Goal: Communication & Community: Answer question/provide support

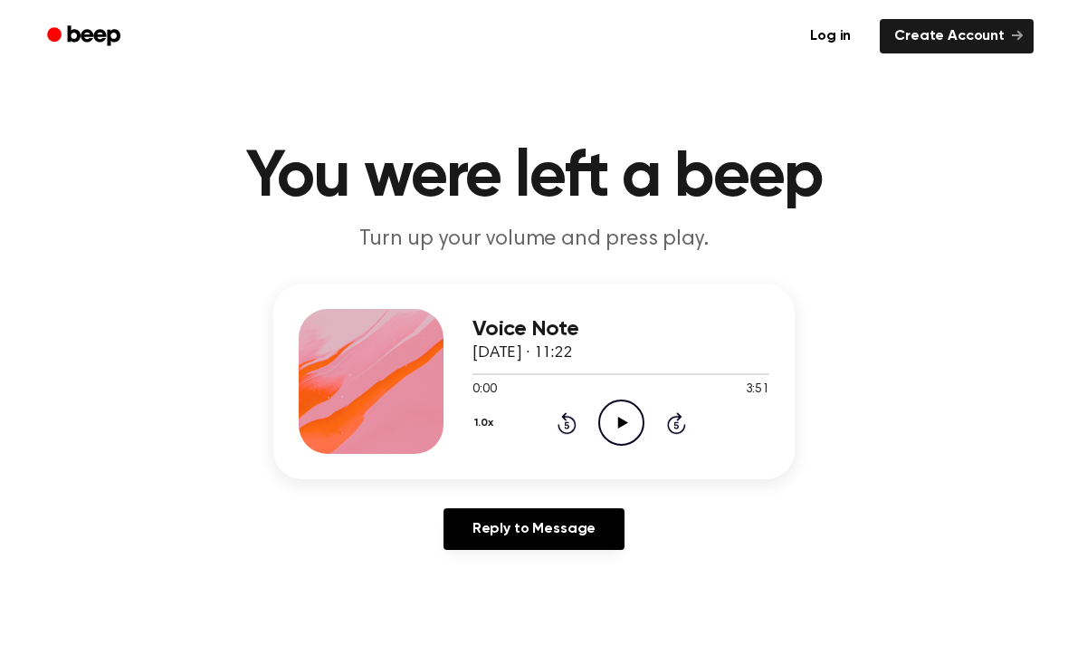
click at [624, 397] on div "0:00 3:51" at bounding box center [621, 389] width 297 height 19
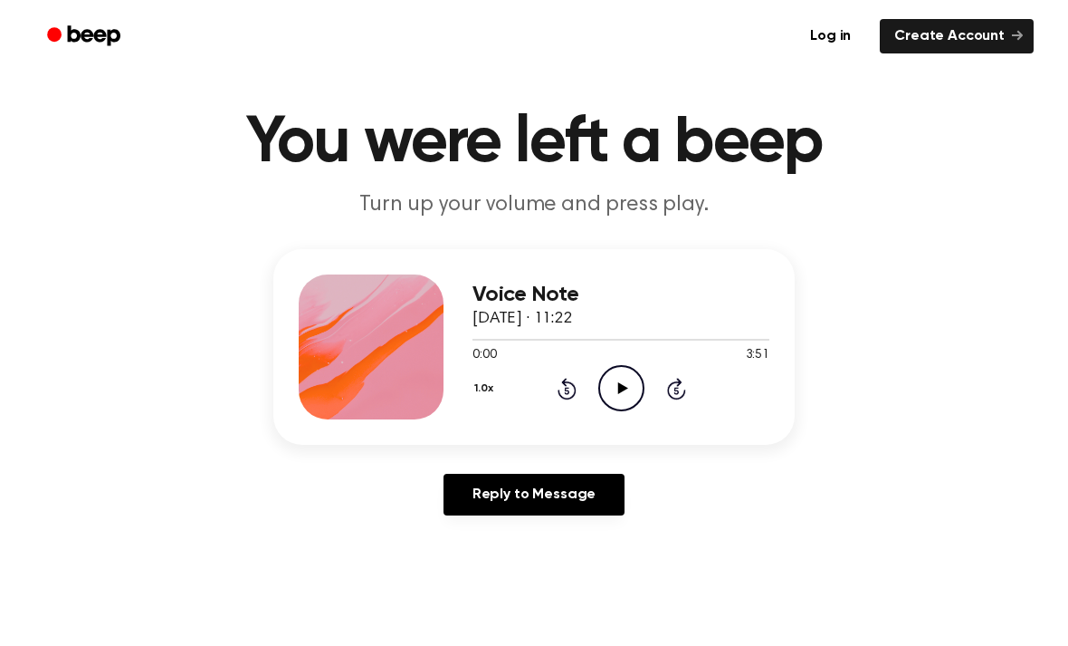
scroll to position [33, 0]
click at [588, 395] on div "1.0x Rewind 5 seconds Play Audio Skip 5 seconds" at bounding box center [621, 389] width 297 height 46
click at [631, 389] on icon "Play Audio" at bounding box center [621, 389] width 46 height 46
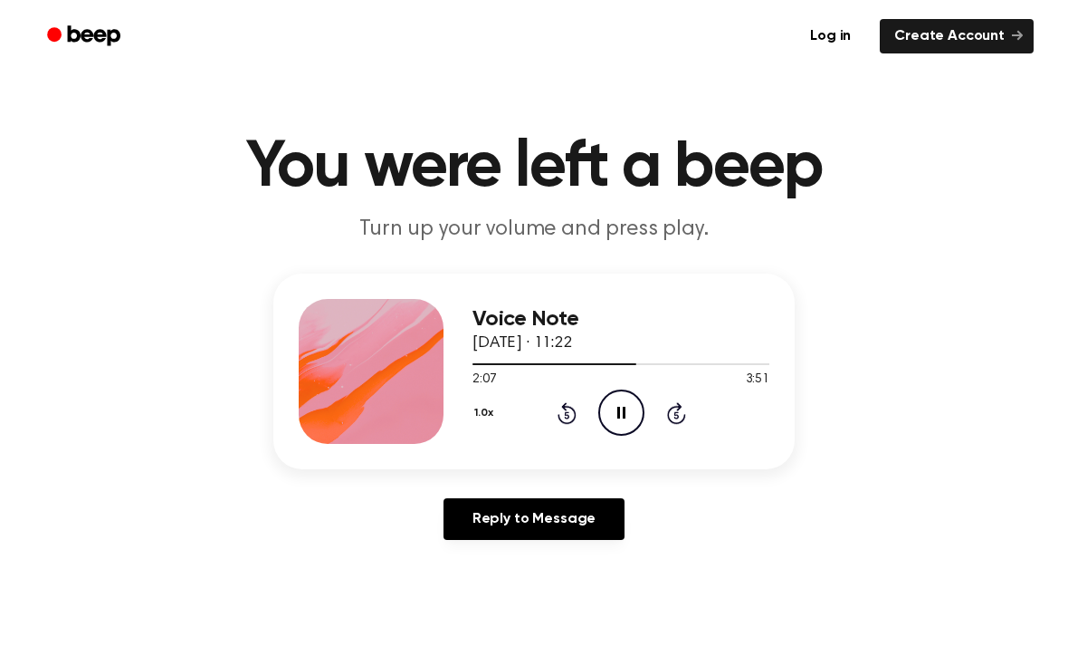
scroll to position [0, 0]
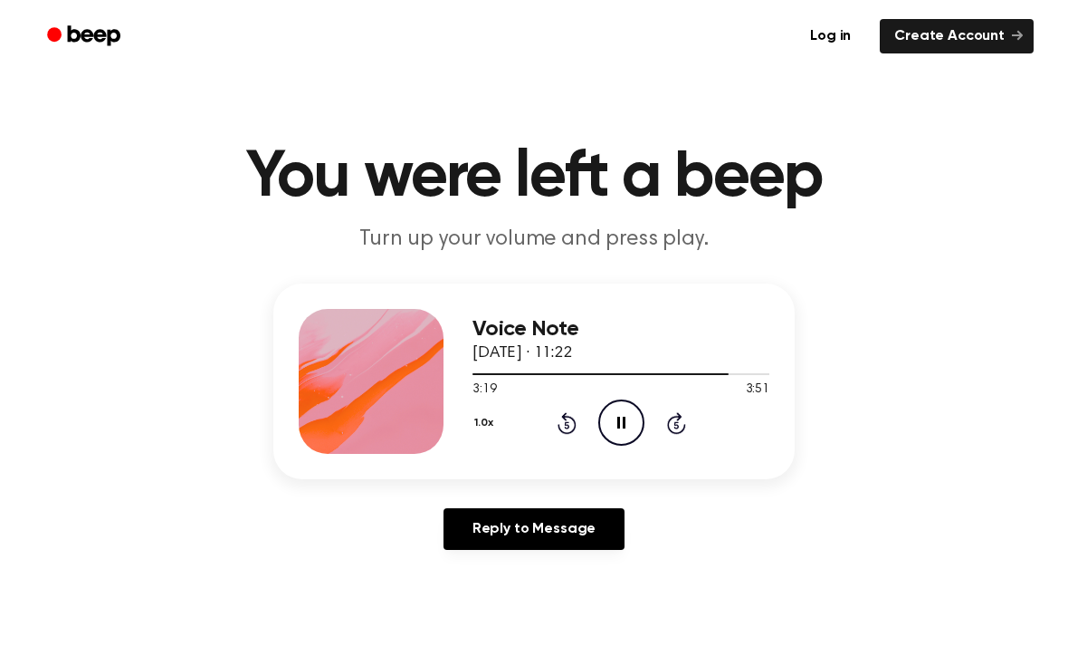
click at [613, 416] on icon "Pause Audio" at bounding box center [621, 422] width 46 height 46
click at [629, 433] on icon "Play Audio" at bounding box center [621, 422] width 46 height 46
click at [626, 422] on icon at bounding box center [622, 422] width 10 height 12
click at [622, 428] on icon "Pause Audio" at bounding box center [621, 422] width 46 height 46
click at [619, 427] on icon "Play Audio" at bounding box center [621, 422] width 46 height 46
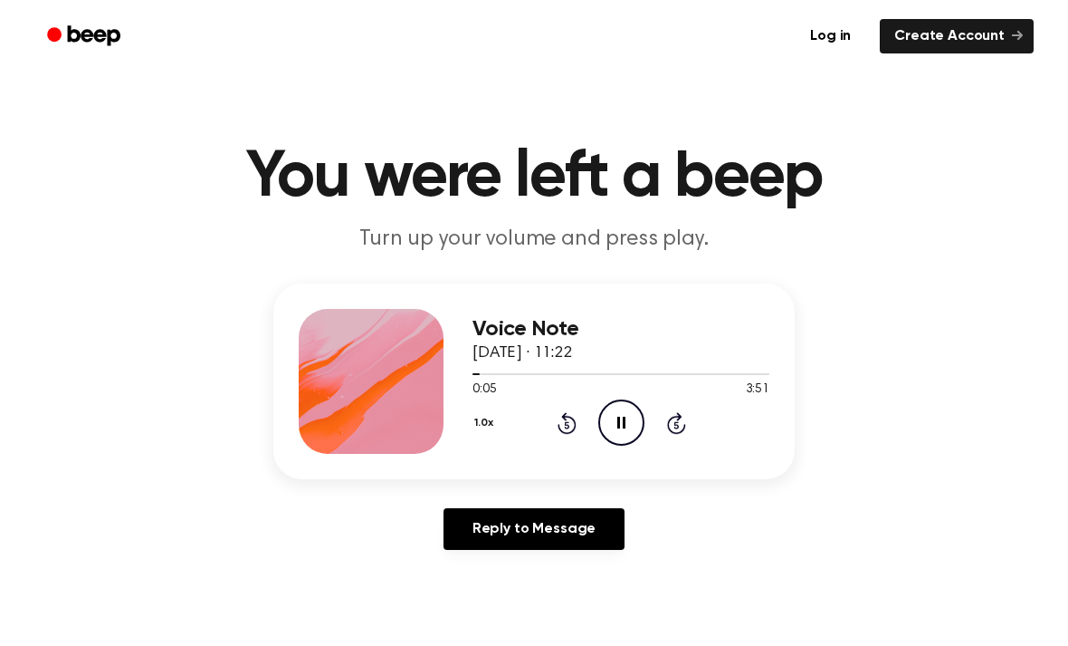
click at [626, 428] on icon "Pause Audio" at bounding box center [621, 422] width 46 height 46
click at [14, 591] on main "You were left a beep Turn up your volume and press play. Voice Note [DATE] · 11…" at bounding box center [534, 558] width 1068 height 1116
click at [619, 419] on icon at bounding box center [622, 422] width 10 height 12
click at [626, 426] on icon "Pause Audio" at bounding box center [621, 422] width 46 height 46
click at [559, 425] on icon at bounding box center [567, 423] width 19 height 22
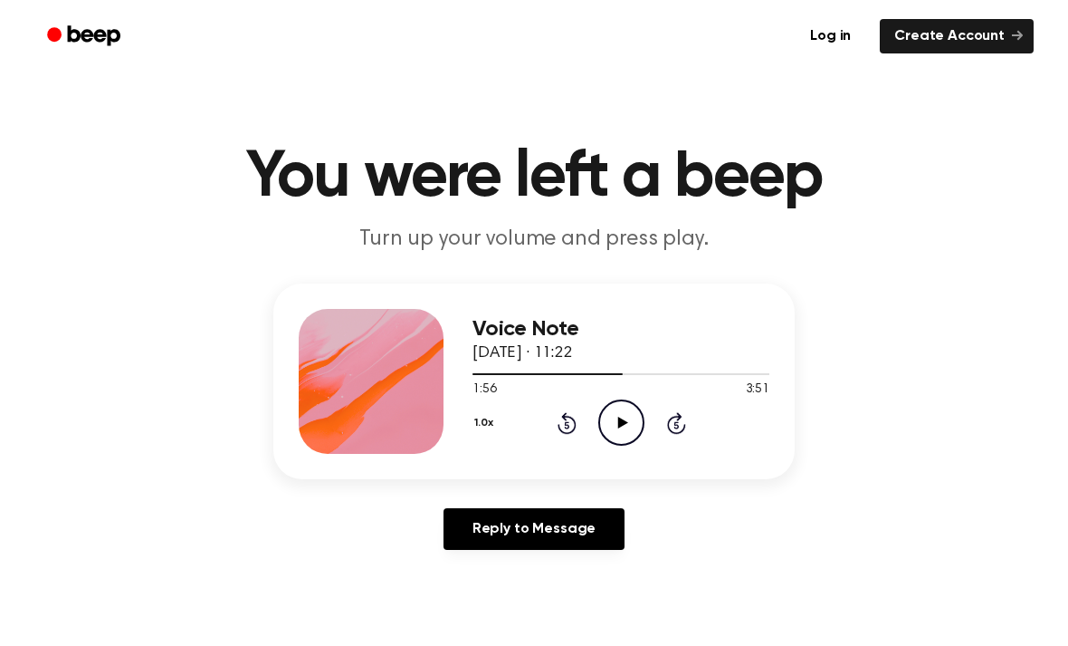
click at [558, 424] on icon "Rewind 5 seconds" at bounding box center [567, 423] width 20 height 24
click at [569, 421] on icon "Rewind 5 seconds" at bounding box center [567, 423] width 20 height 24
click at [569, 416] on icon at bounding box center [567, 423] width 19 height 22
click at [571, 420] on icon "Rewind 5 seconds" at bounding box center [567, 423] width 20 height 24
click at [572, 429] on icon at bounding box center [567, 423] width 19 height 22
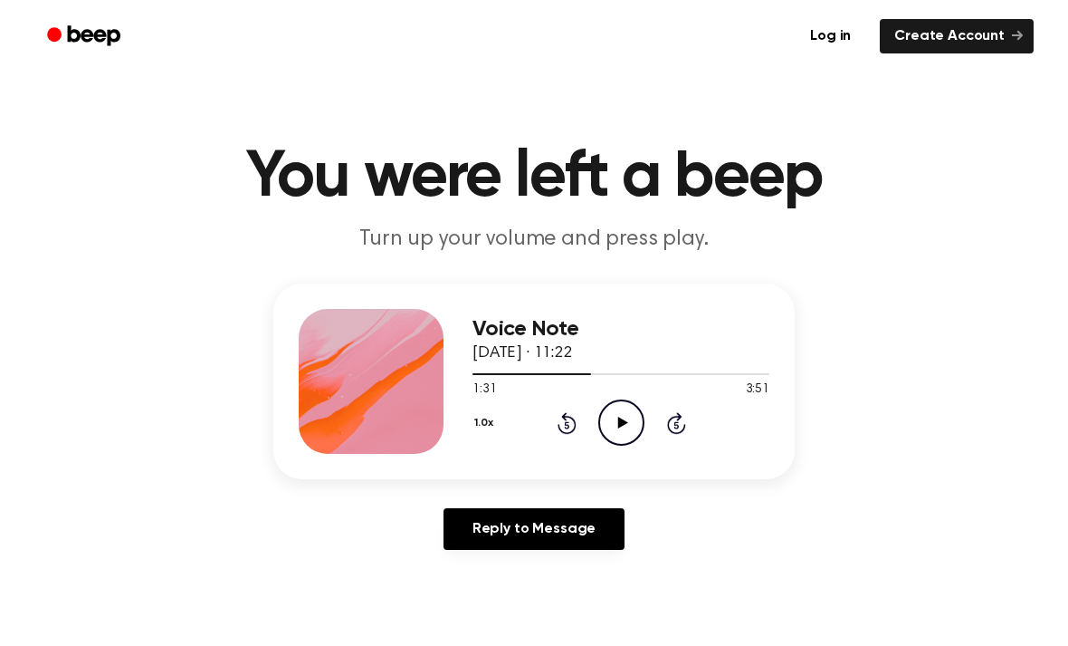
click at [571, 424] on icon "Rewind 5 seconds" at bounding box center [567, 423] width 20 height 24
click at [577, 420] on div "1.0x Rewind 5 seconds Play Audio Skip 5 seconds" at bounding box center [621, 422] width 297 height 46
click at [617, 435] on icon "Play Audio" at bounding box center [621, 422] width 46 height 46
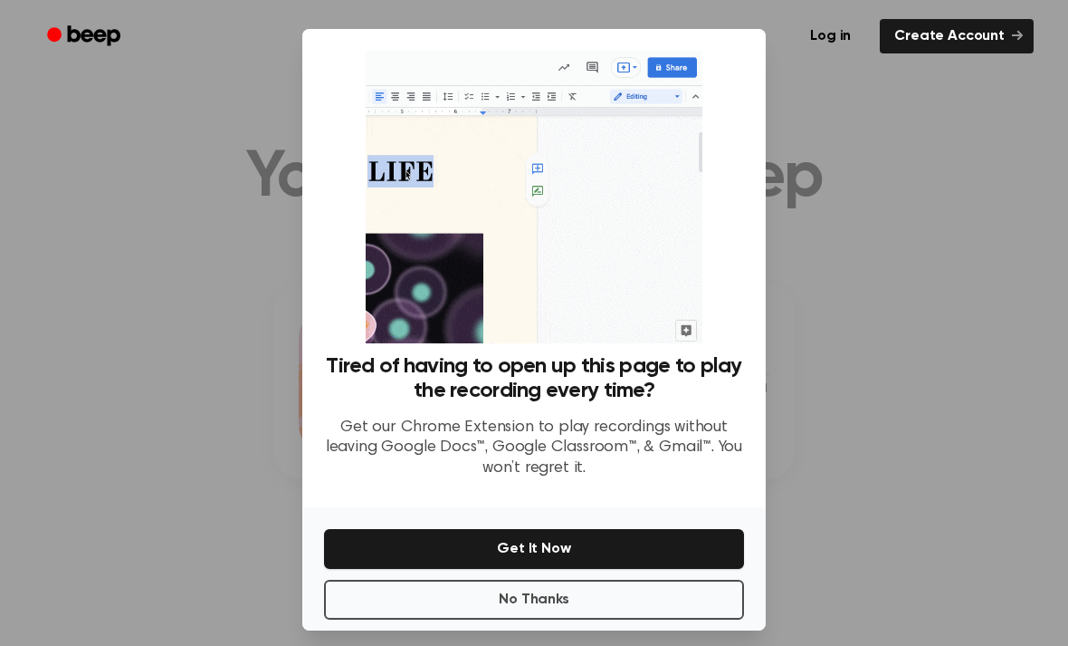
click at [453, 619] on button "No Thanks" at bounding box center [534, 599] width 420 height 40
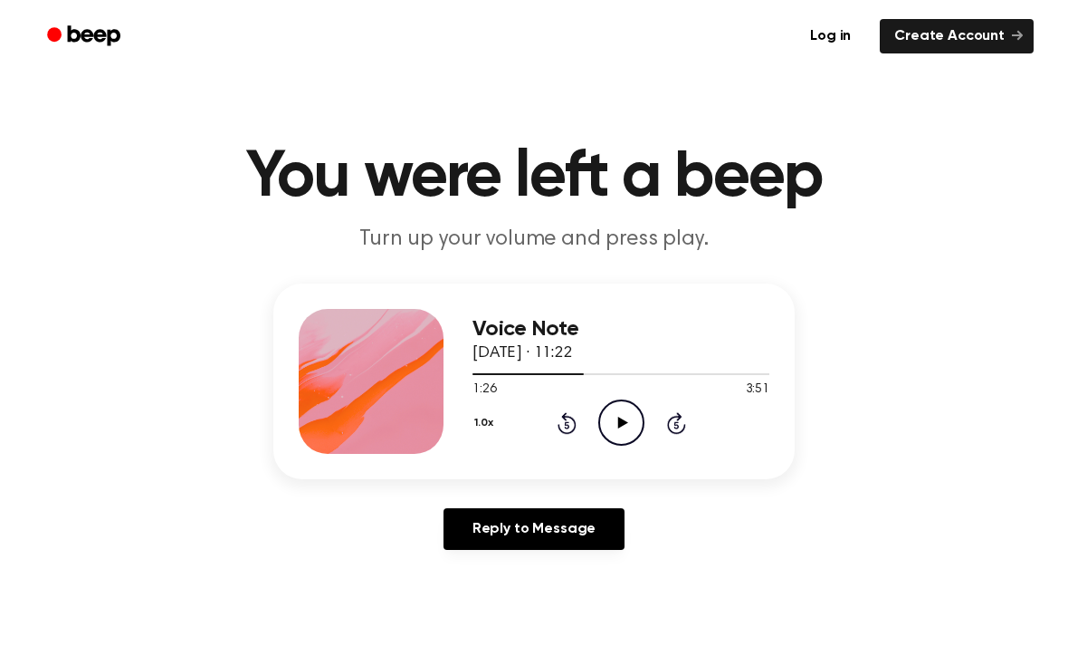
click at [53, 630] on main "You were left a beep Turn up your volume and press play. Voice Note [DATE] · 11…" at bounding box center [534, 558] width 1068 height 1116
click at [633, 438] on icon "Play Audio" at bounding box center [621, 422] width 46 height 46
click at [482, 535] on link "Reply to Message" at bounding box center [534, 529] width 181 height 42
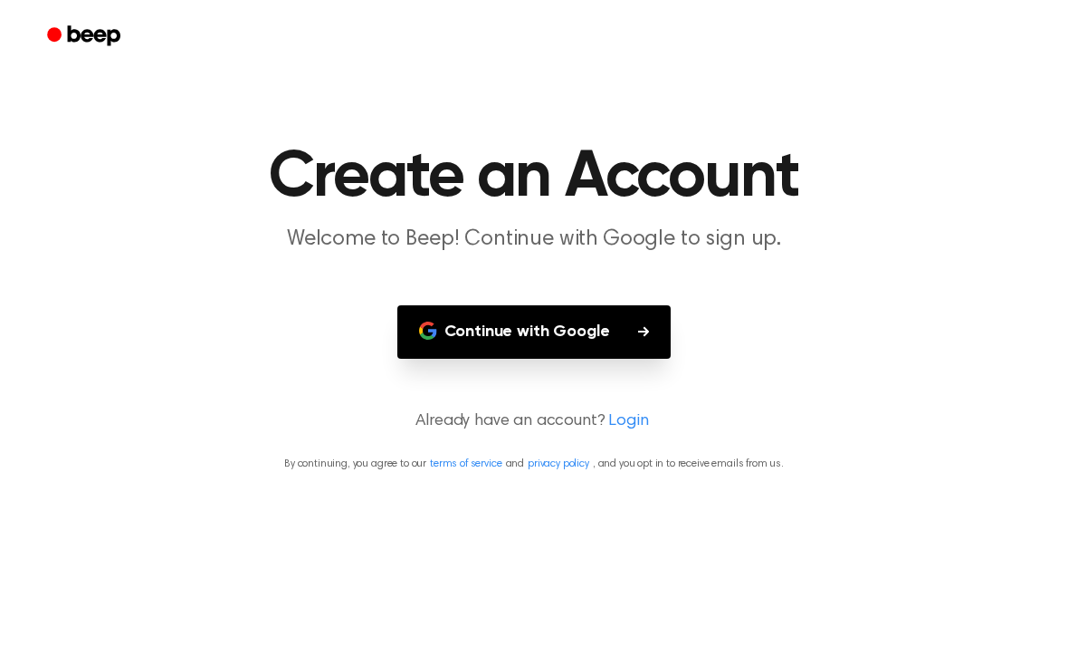
click at [744, 11] on div at bounding box center [533, 36] width 999 height 72
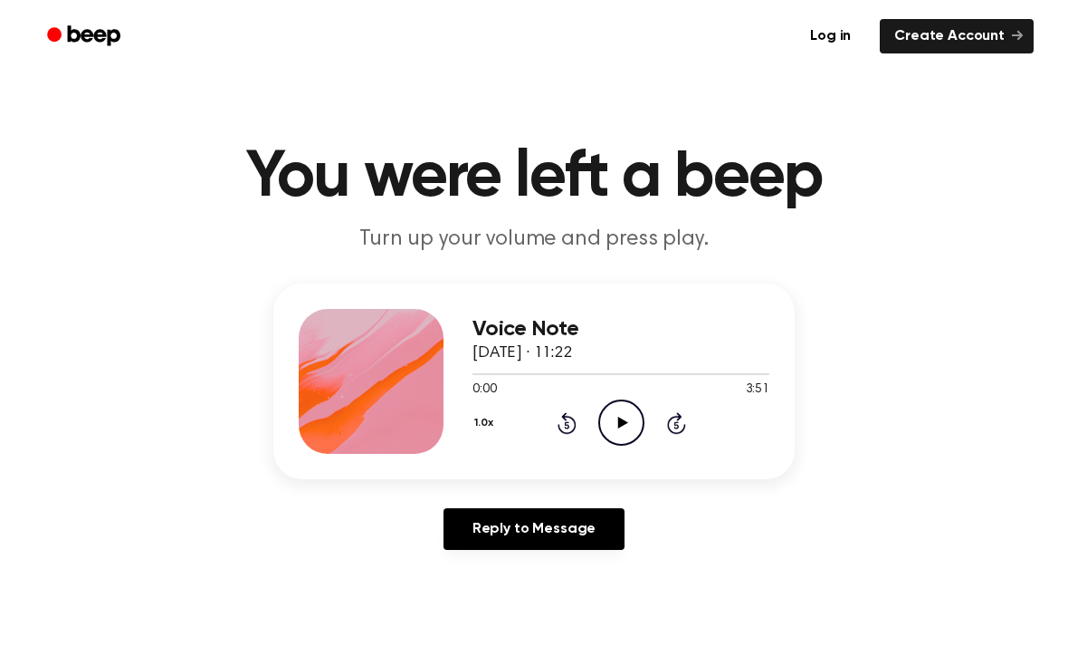
click at [647, 424] on div "1.0x Rewind 5 seconds Play Audio Skip 5 seconds" at bounding box center [621, 422] width 297 height 46
click at [632, 434] on icon "Play Audio" at bounding box center [621, 422] width 46 height 46
click at [617, 435] on icon "Pause Audio" at bounding box center [621, 422] width 46 height 46
click at [557, 422] on icon "Rewind 5 seconds" at bounding box center [567, 423] width 20 height 24
click at [555, 421] on div "1.0x Rewind 5 seconds Play Audio Skip 5 seconds" at bounding box center [621, 422] width 297 height 46
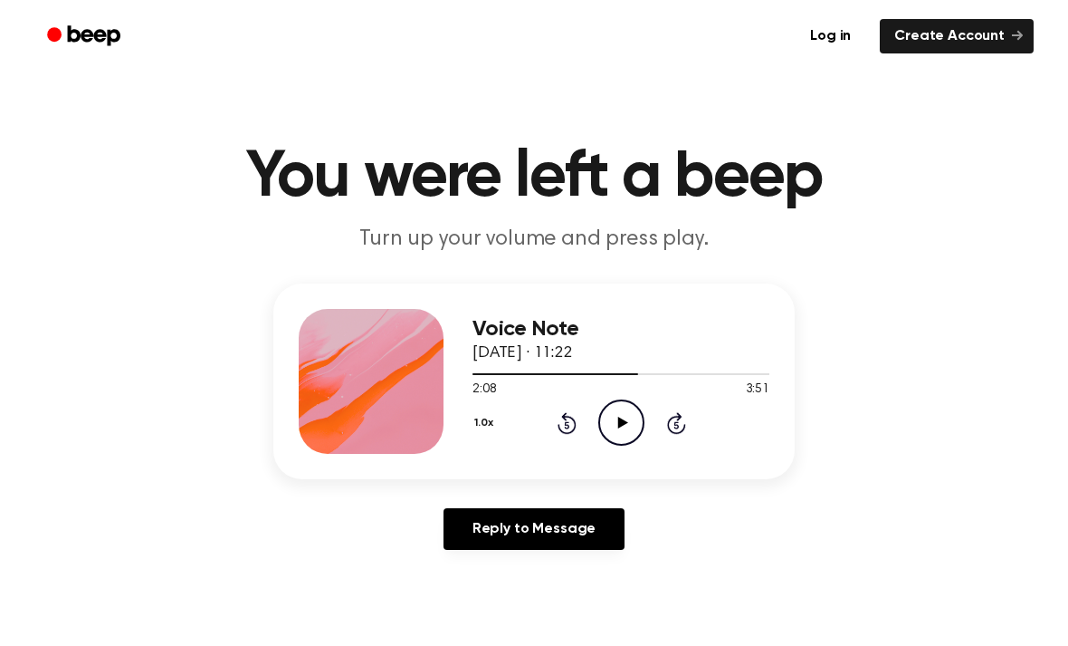
click at [550, 420] on div "1.0x Rewind 5 seconds Play Audio Skip 5 seconds" at bounding box center [621, 422] width 297 height 46
click at [540, 413] on div "1.0x Rewind 5 seconds Play Audio Skip 5 seconds" at bounding box center [621, 422] width 297 height 46
click at [553, 416] on div "1.0x Rewind 5 seconds Play Audio Skip 5 seconds" at bounding box center [621, 422] width 297 height 46
